Goal: Navigation & Orientation: Find specific page/section

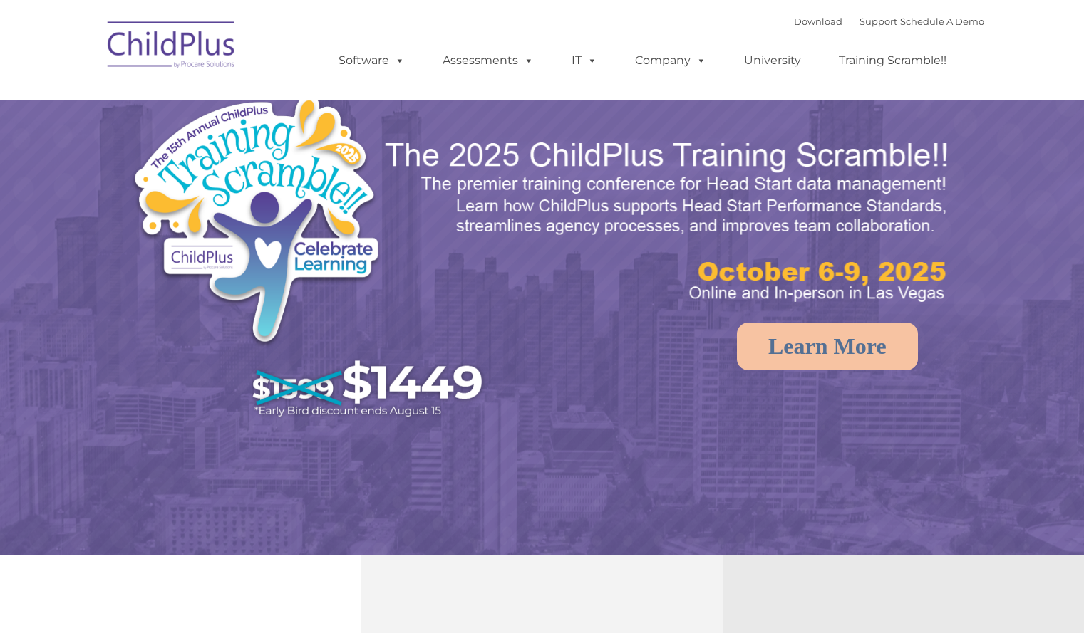
select select "MEDIUM"
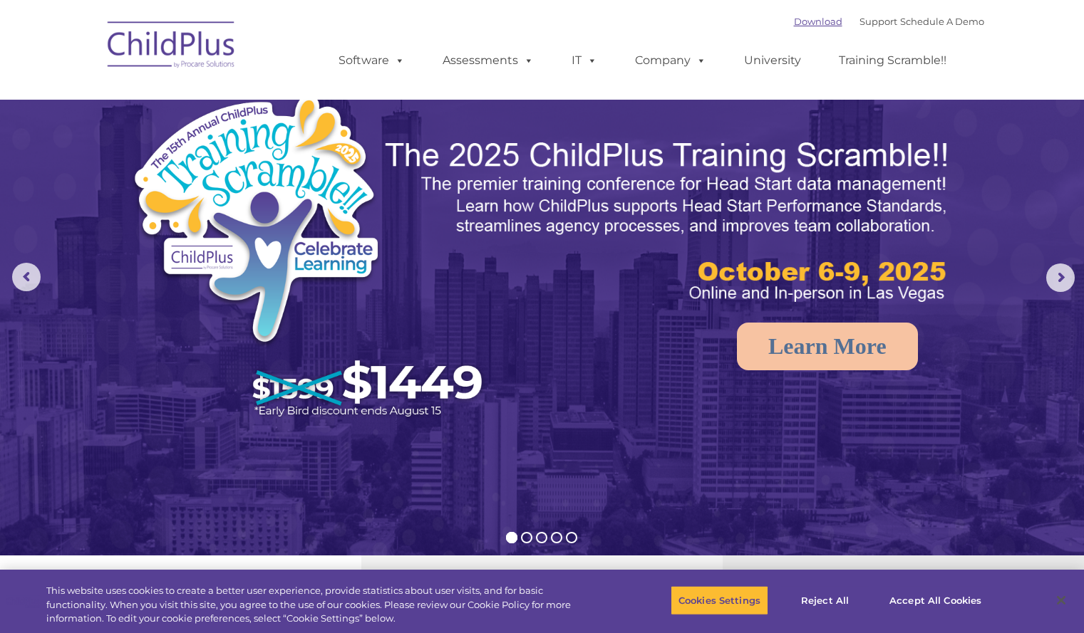
click at [800, 23] on link "Download" at bounding box center [818, 21] width 48 height 11
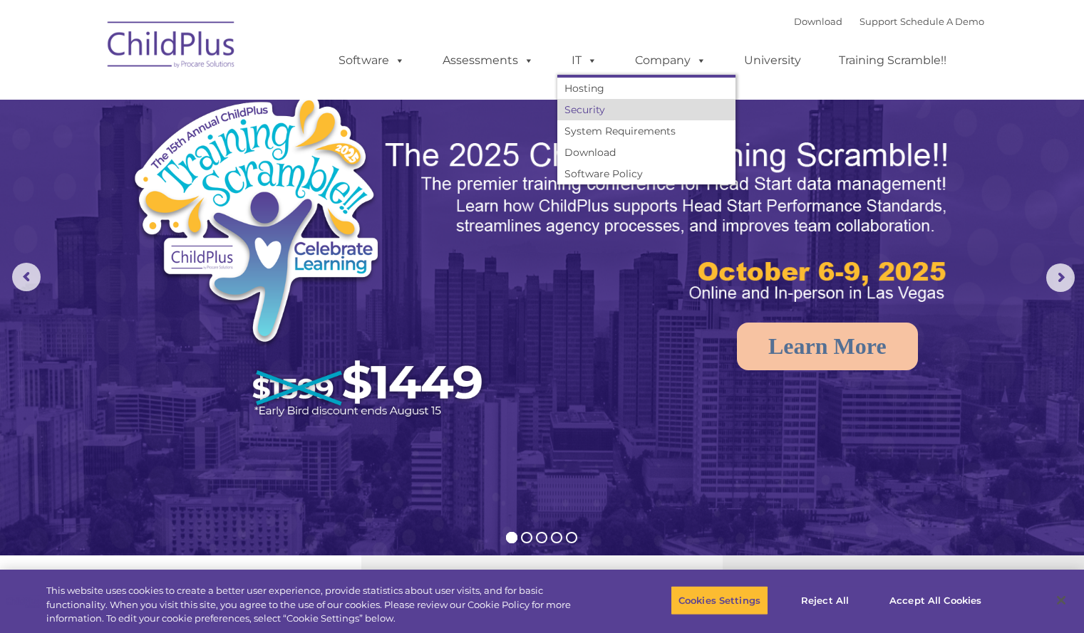
click at [611, 113] on link "Security" at bounding box center [646, 109] width 178 height 21
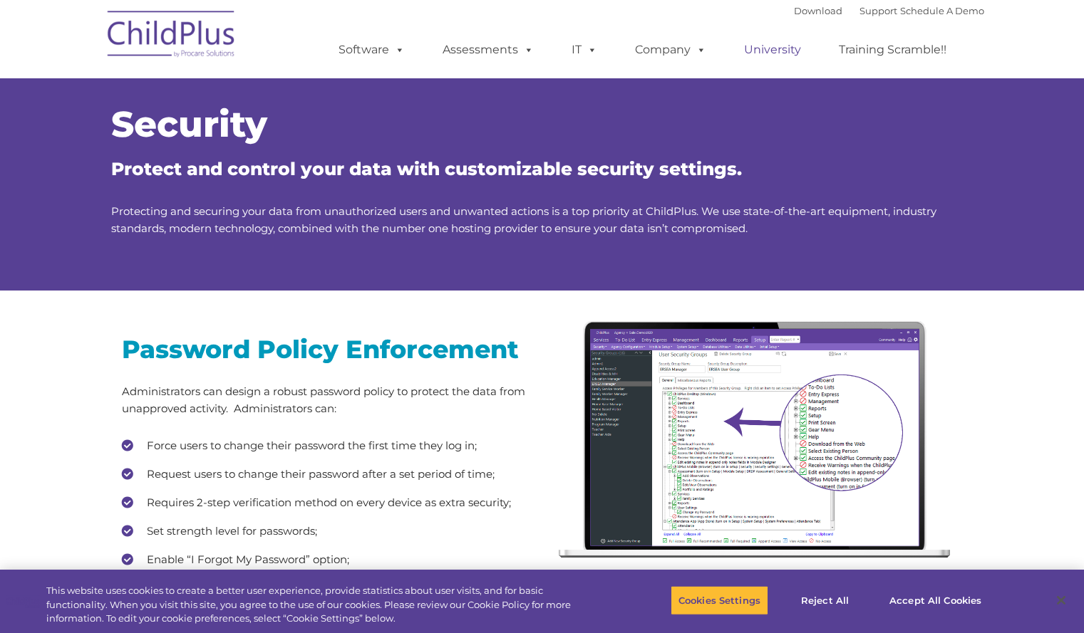
click at [775, 44] on link "University" at bounding box center [772, 50] width 85 height 28
click at [794, 14] on link "Download" at bounding box center [818, 10] width 48 height 11
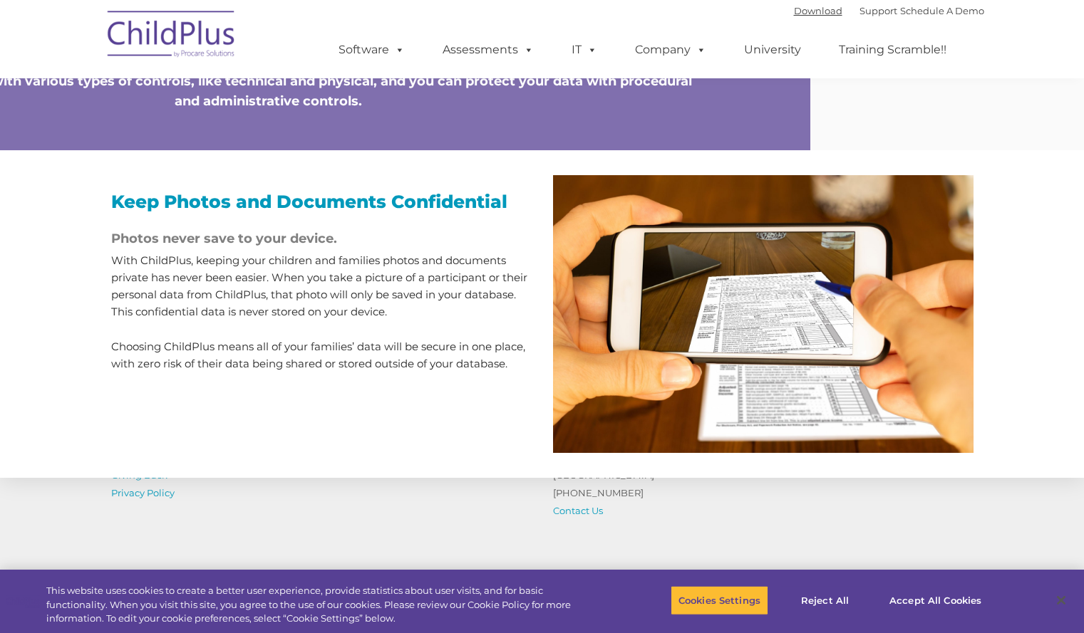
scroll to position [1289, 0]
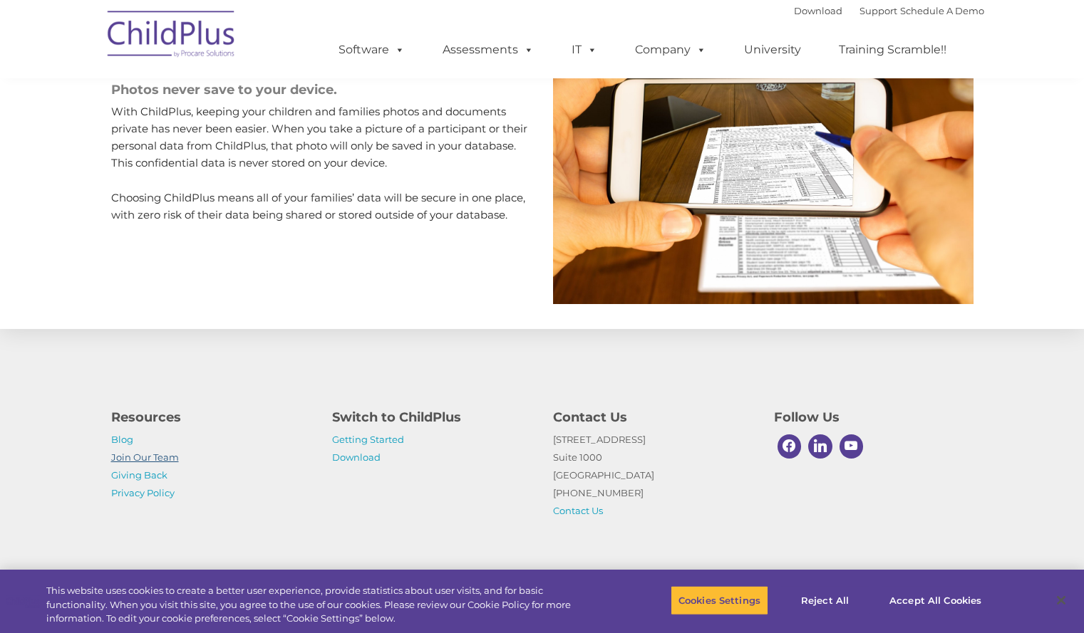
click at [144, 452] on link "Join Our Team" at bounding box center [145, 457] width 68 height 11
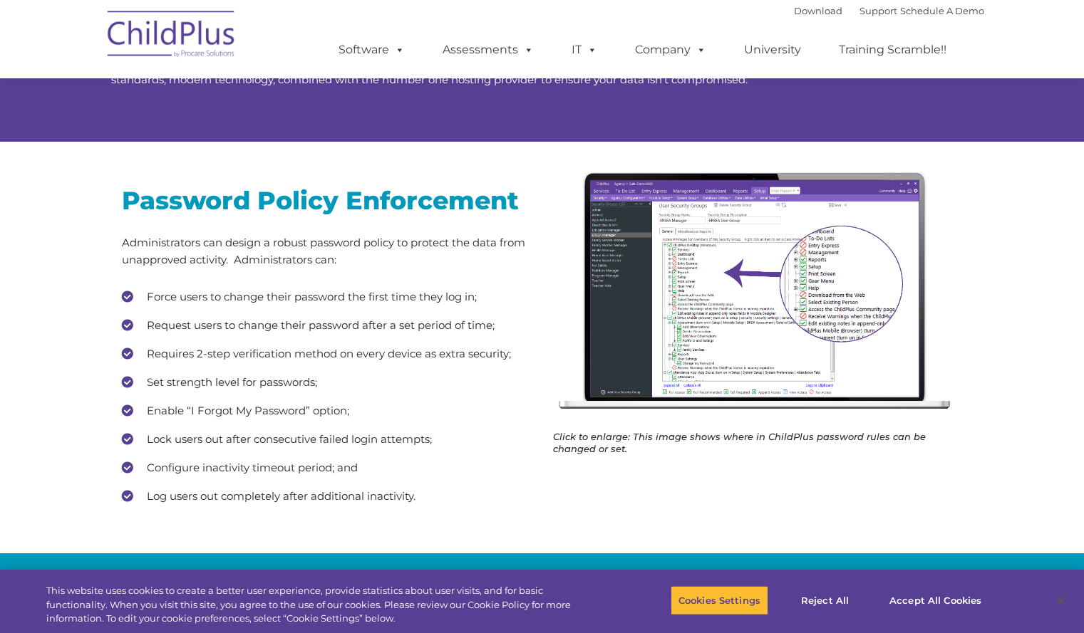
scroll to position [0, 0]
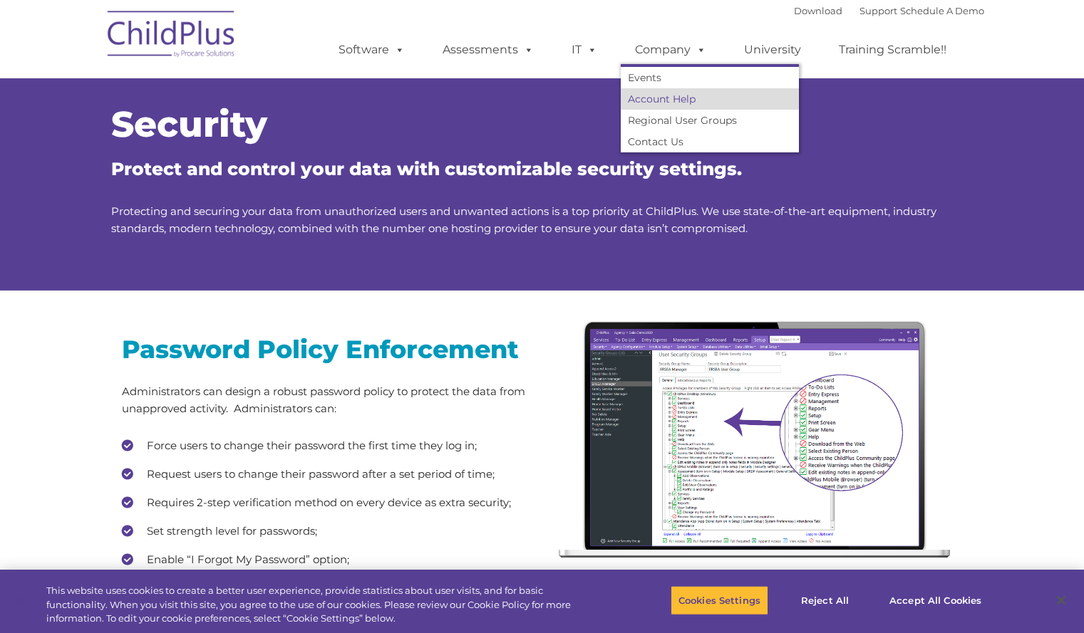
click at [653, 96] on link "Account Help" at bounding box center [710, 98] width 178 height 21
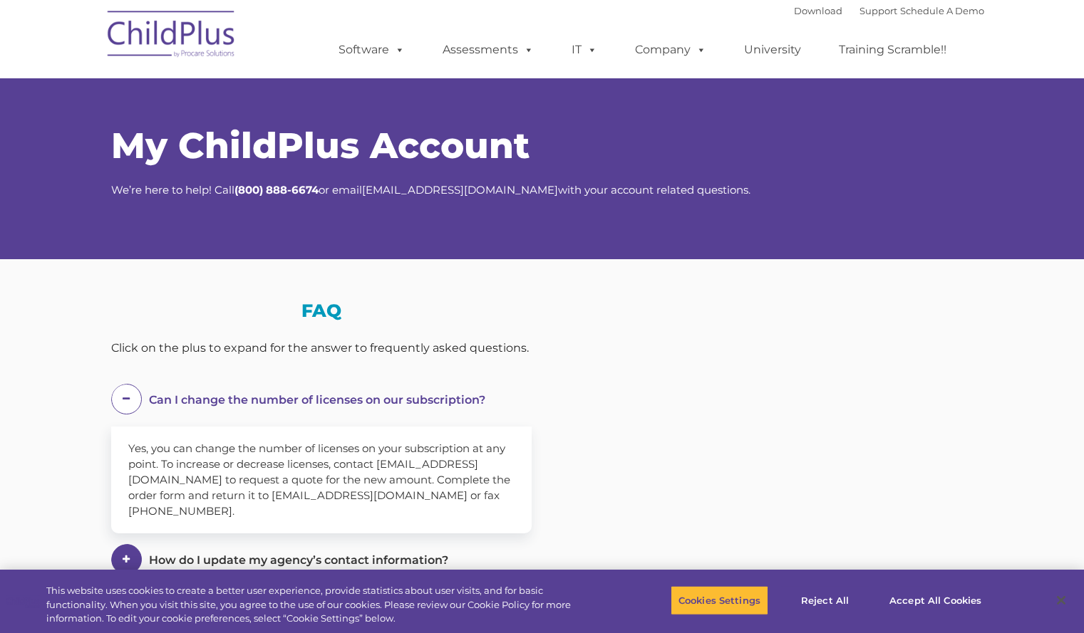
select select "MEDIUM"
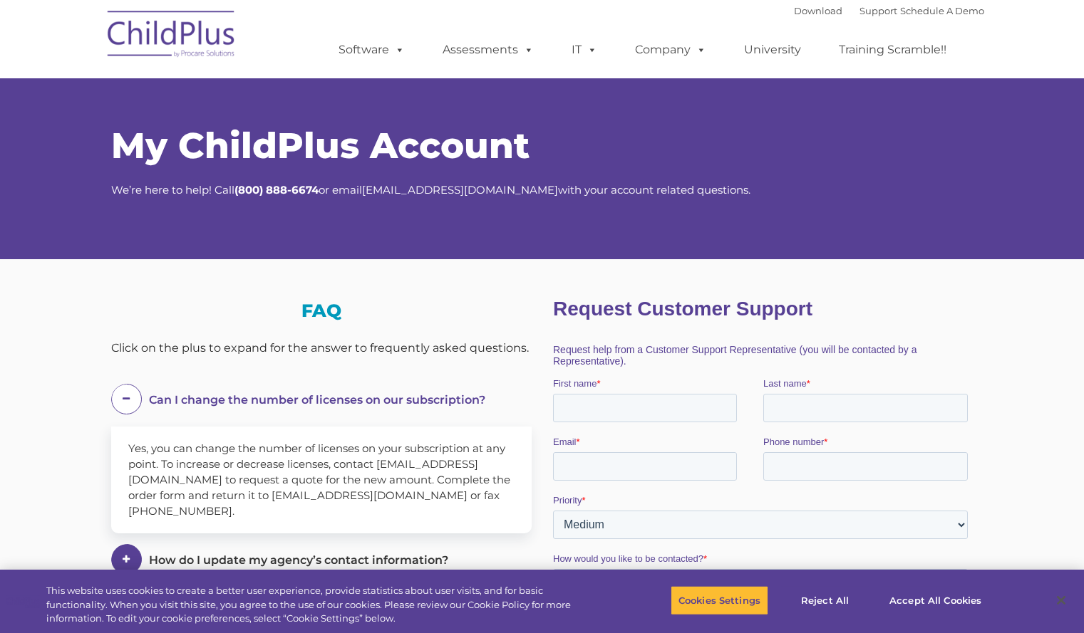
click at [801, 4] on div "Download Support | Schedule A Demo " at bounding box center [889, 10] width 190 height 21
click at [803, 7] on link "Download" at bounding box center [818, 10] width 48 height 11
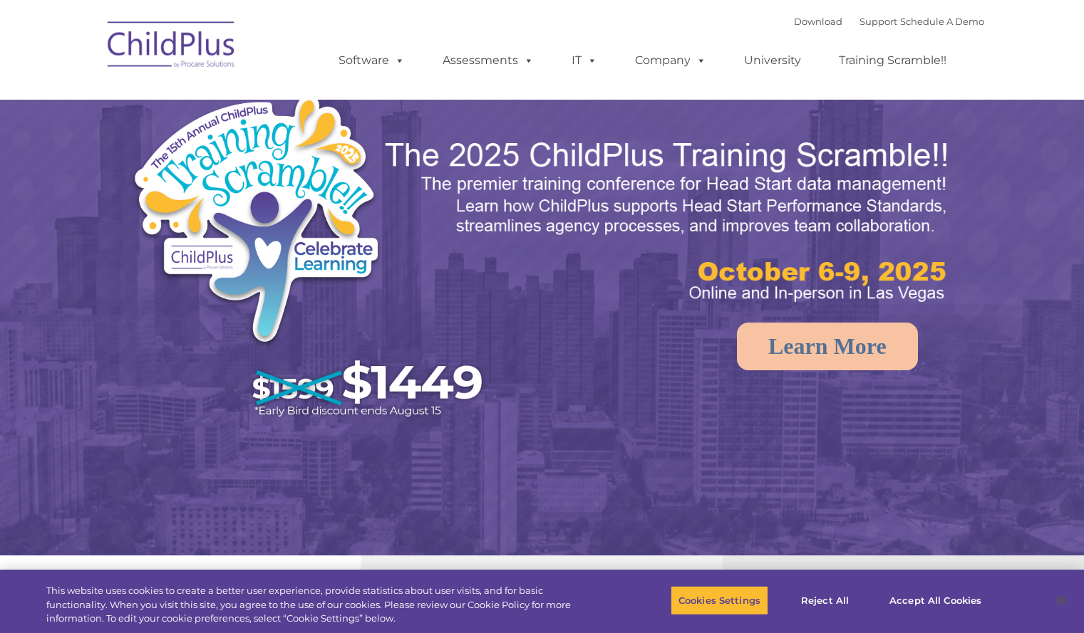
select select "MEDIUM"
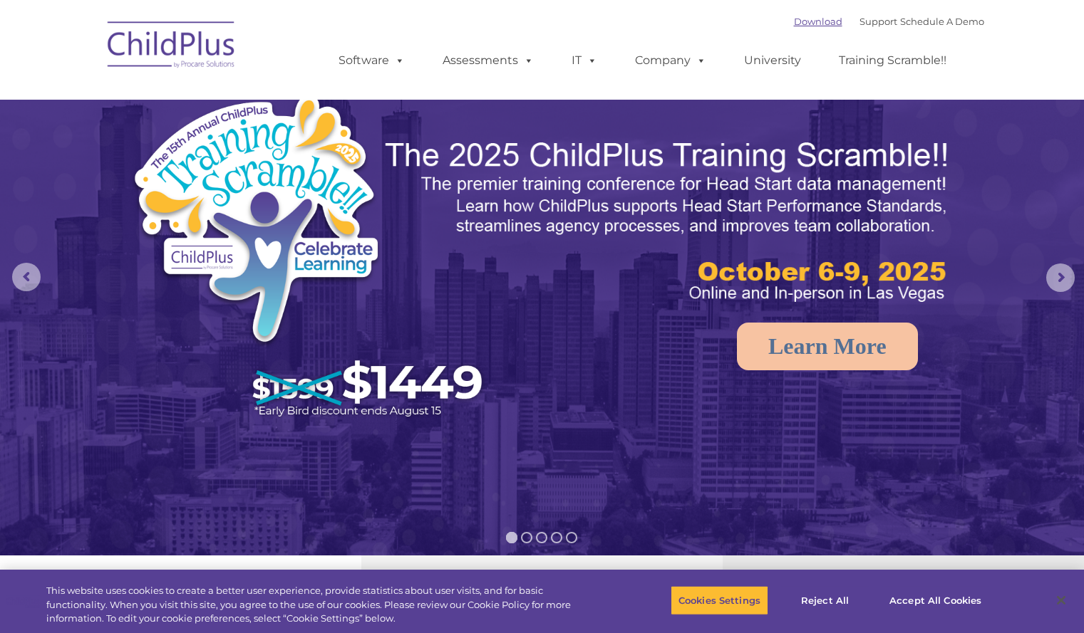
click at [794, 26] on link "Download" at bounding box center [818, 21] width 48 height 11
